Goal: Task Accomplishment & Management: Manage account settings

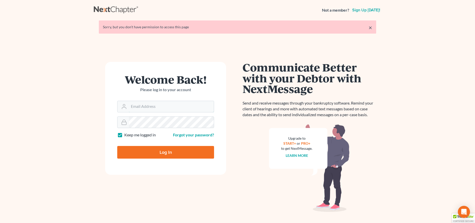
type input "[PERSON_NAME][EMAIL_ADDRESS][DOMAIN_NAME]"
click at [166, 150] on input "Log In" at bounding box center [165, 152] width 97 height 13
type input "Thinking..."
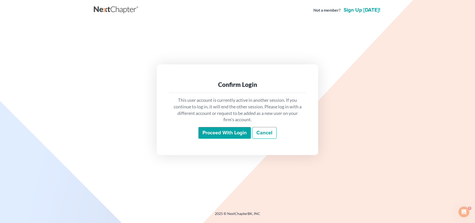
click at [205, 135] on input "Proceed with login" at bounding box center [224, 133] width 52 height 12
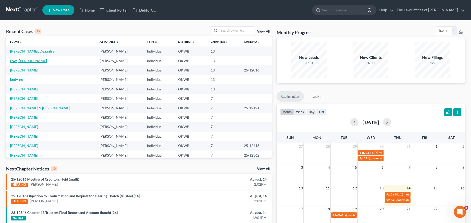
click at [29, 61] on link "Love, [PERSON_NAME]" at bounding box center [28, 60] width 37 height 4
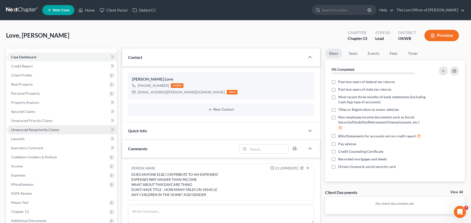
click at [35, 130] on span "Unsecured Nonpriority Claims" at bounding box center [35, 129] width 48 height 4
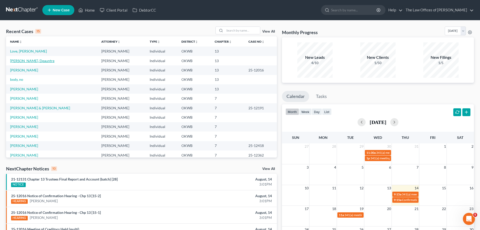
click at [30, 59] on link "[PERSON_NAME], Deauntre" at bounding box center [32, 60] width 44 height 4
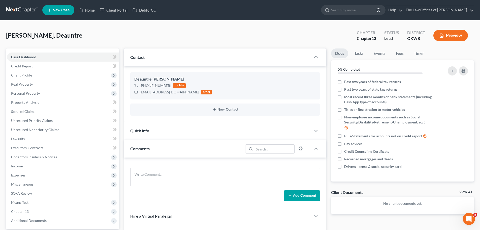
click at [176, 149] on div "Comments" at bounding box center [183, 148] width 119 height 17
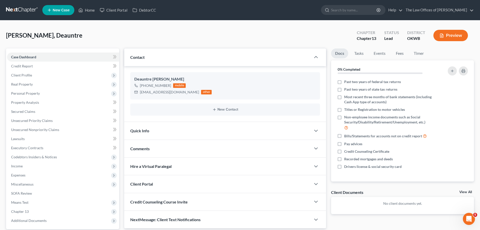
click at [176, 149] on div "Comments" at bounding box center [217, 148] width 187 height 17
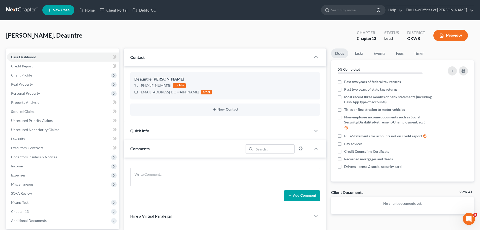
scroll to position [25, 0]
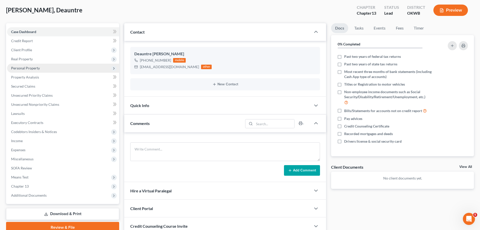
click at [39, 67] on span "Personal Property" at bounding box center [25, 68] width 29 height 4
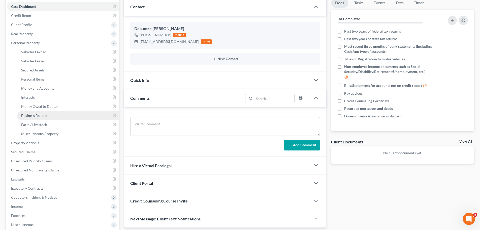
scroll to position [76, 0]
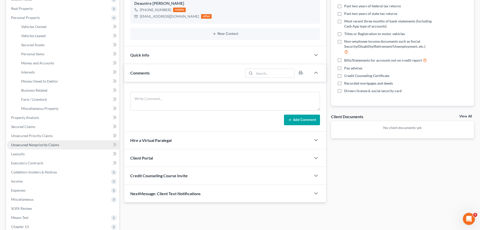
click at [44, 145] on span "Unsecured Nonpriority Claims" at bounding box center [35, 144] width 48 height 4
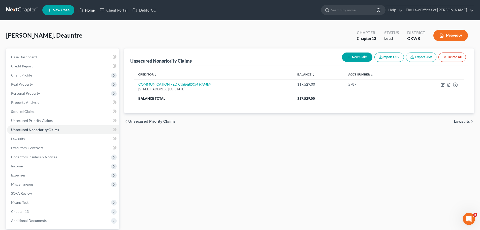
click at [86, 10] on link "Home" at bounding box center [86, 10] width 21 height 9
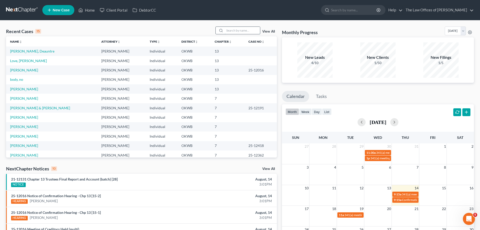
click at [228, 30] on input "search" at bounding box center [242, 30] width 35 height 7
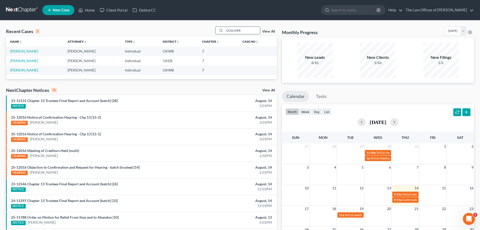
type input "GULLIVER"
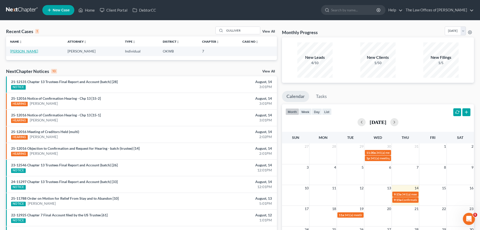
click at [25, 52] on link "[PERSON_NAME]" at bounding box center [24, 51] width 28 height 4
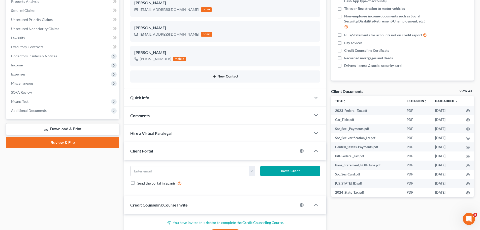
scroll to position [50, 0]
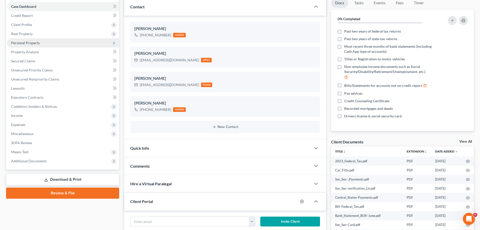
click at [38, 43] on span "Personal Property" at bounding box center [25, 43] width 29 height 4
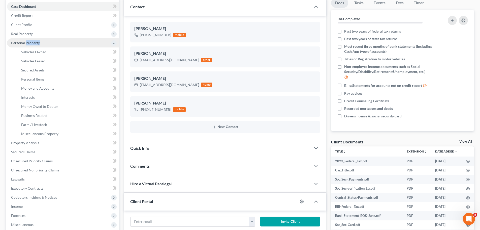
click at [38, 43] on span "Personal Property" at bounding box center [25, 43] width 29 height 4
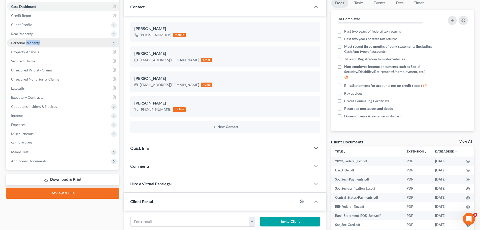
click at [38, 43] on span "Personal Property" at bounding box center [25, 43] width 29 height 4
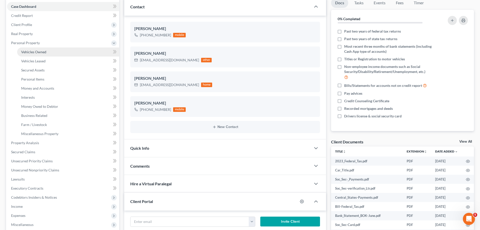
click at [42, 52] on span "Vehicles Owned" at bounding box center [33, 52] width 25 height 4
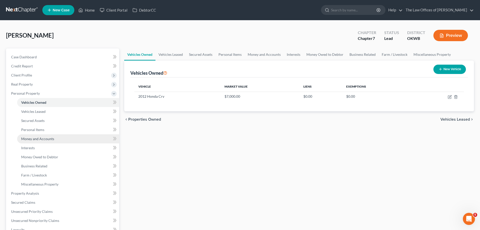
click at [41, 137] on span "Money and Accounts" at bounding box center [37, 138] width 33 height 4
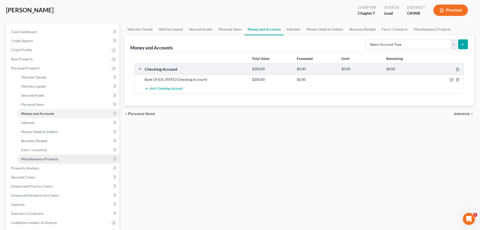
scroll to position [50, 0]
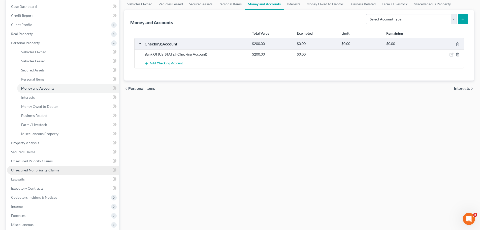
click at [33, 169] on span "Unsecured Nonpriority Claims" at bounding box center [35, 170] width 48 height 4
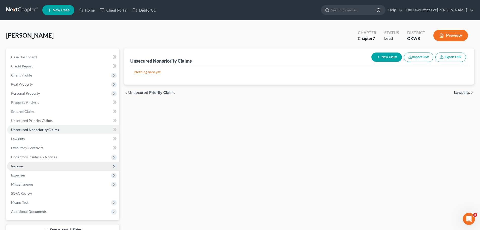
click at [42, 168] on span "Income" at bounding box center [63, 165] width 112 height 9
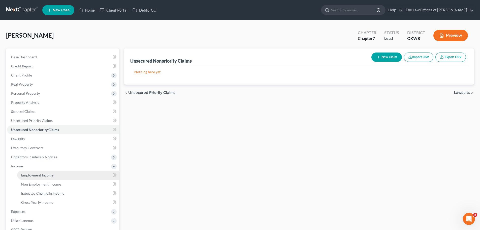
click at [42, 171] on link "Employment Income" at bounding box center [68, 174] width 102 height 9
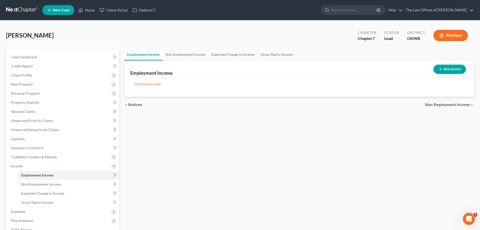
scroll to position [75, 0]
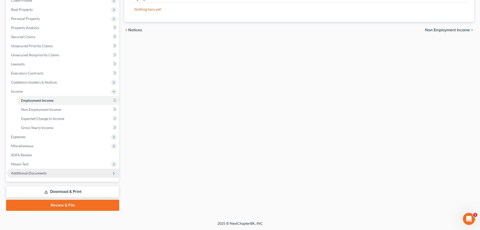
click at [49, 174] on span "Additional Documents" at bounding box center [63, 172] width 112 height 9
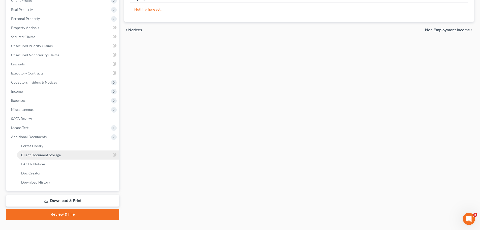
click at [51, 159] on link "Client Document Storage" at bounding box center [68, 154] width 102 height 9
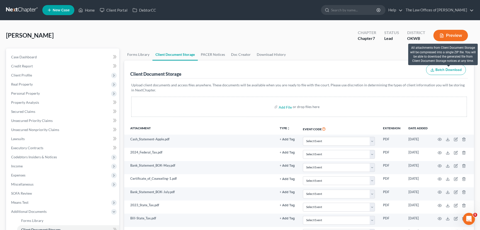
click at [444, 68] on span "Batch Download" at bounding box center [449, 70] width 26 height 4
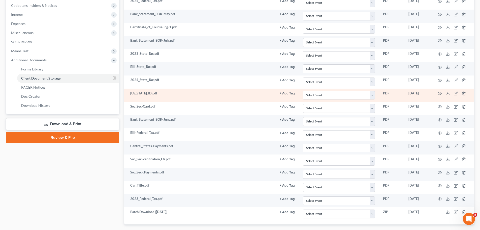
scroll to position [181, 0]
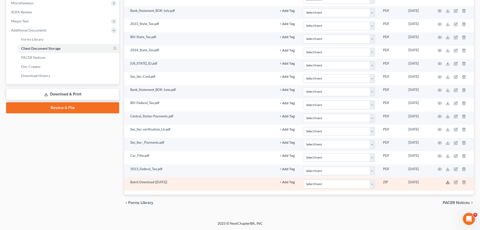
click at [448, 182] on icon at bounding box center [448, 182] width 4 height 4
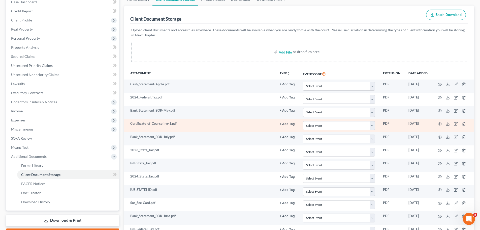
scroll to position [0, 0]
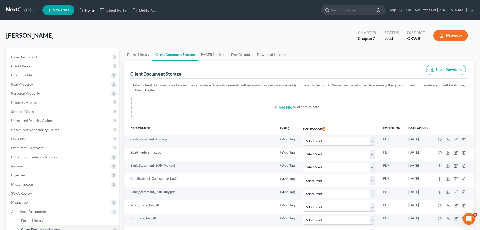
click at [88, 9] on link "Home" at bounding box center [86, 10] width 21 height 9
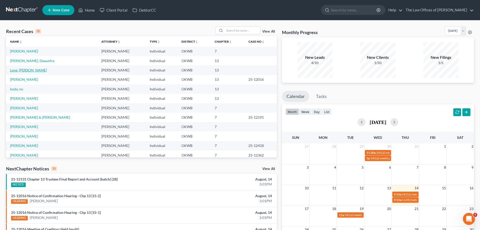
click at [24, 71] on link "Love, [PERSON_NAME]" at bounding box center [28, 70] width 37 height 4
